Goal: Task Accomplishment & Management: Use online tool/utility

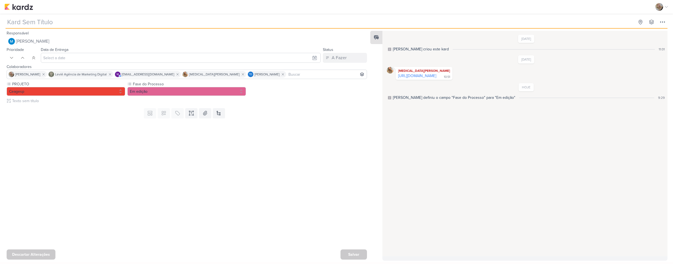
type input "[REELS] Ostras"
type input "11 de outubro de 2025 às 23:59"
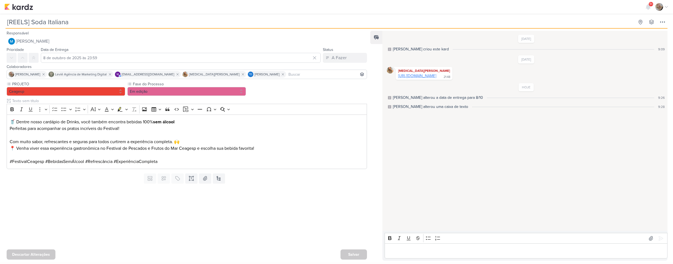
click at [435, 74] on link "[URL][DOMAIN_NAME]" at bounding box center [417, 76] width 38 height 5
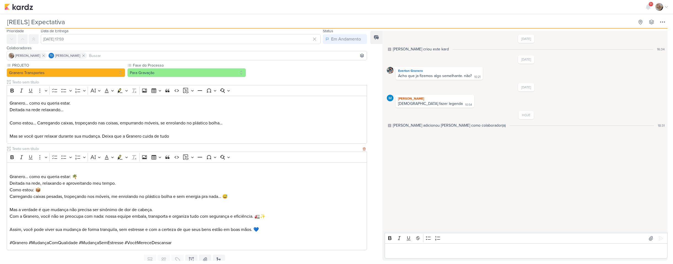
scroll to position [38, 0]
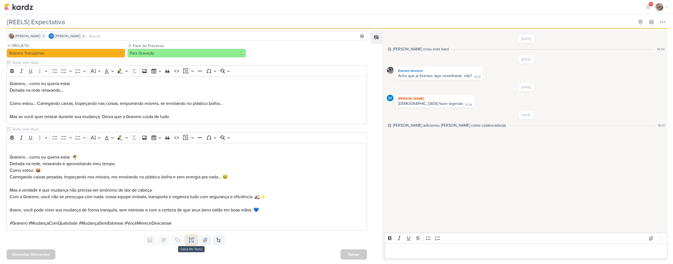
click at [191, 238] on icon at bounding box center [192, 241] width 6 height 6
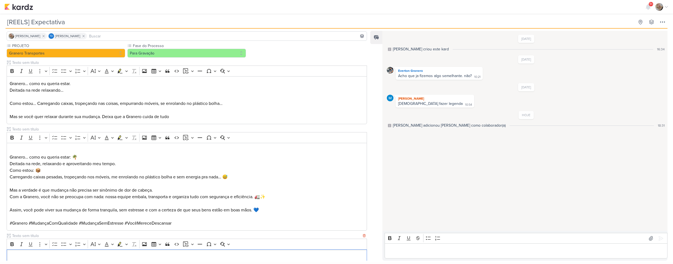
click at [122, 236] on input "text" at bounding box center [186, 236] width 350 height 6
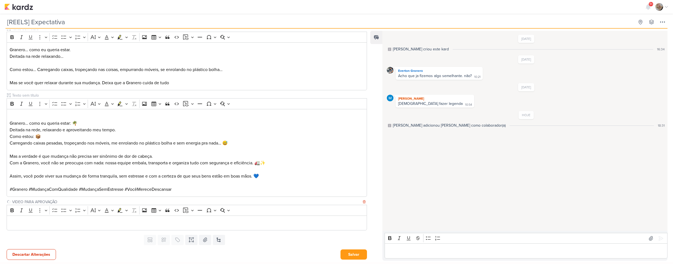
scroll to position [72, 0]
type input "VIDEO PARA APROVAÇÃO"
click at [201, 219] on div "Editor editing area: main" at bounding box center [187, 223] width 360 height 15
click at [346, 254] on button "Salvar" at bounding box center [353, 254] width 26 height 10
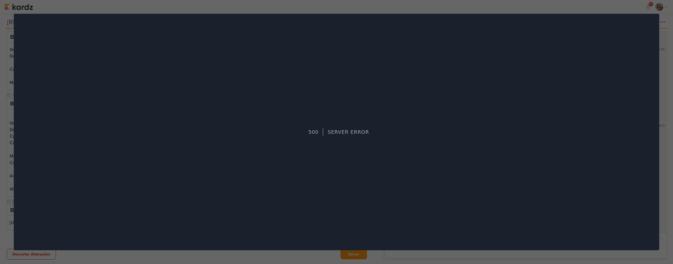
click at [628, 16] on div "500 Server Error" at bounding box center [336, 132] width 645 height 237
click at [579, 6] on div at bounding box center [336, 132] width 673 height 264
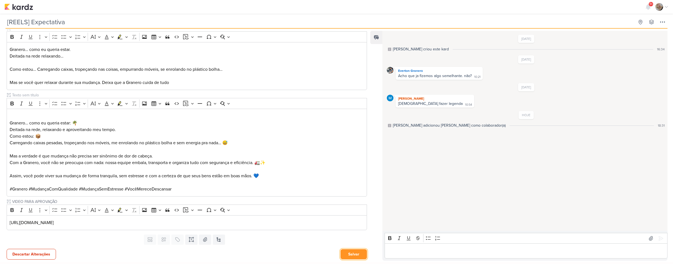
click at [357, 254] on button "Salvar" at bounding box center [353, 254] width 26 height 10
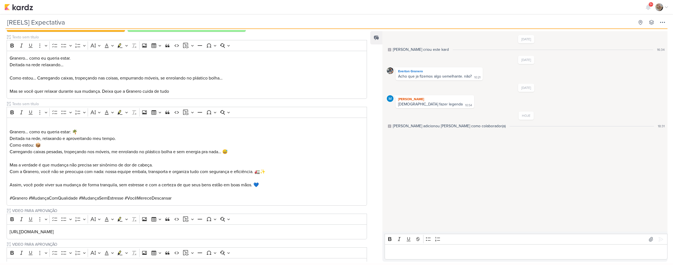
scroll to position [106, 0]
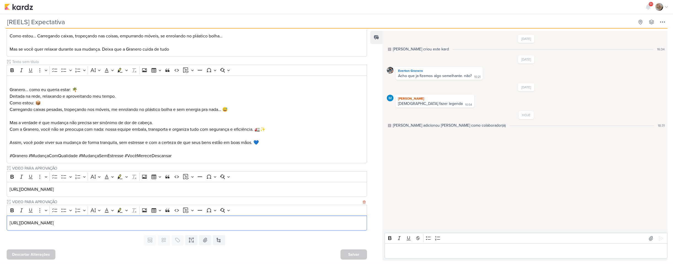
drag, startPoint x: 179, startPoint y: 225, endPoint x: -25, endPoint y: 208, distance: 204.9
click at [0, 208] on html "1.107.0 9+ Centro de Notificações somente não lidas marcar todas como lidas" at bounding box center [336, 131] width 673 height 262
